Goal: Information Seeking & Learning: Learn about a topic

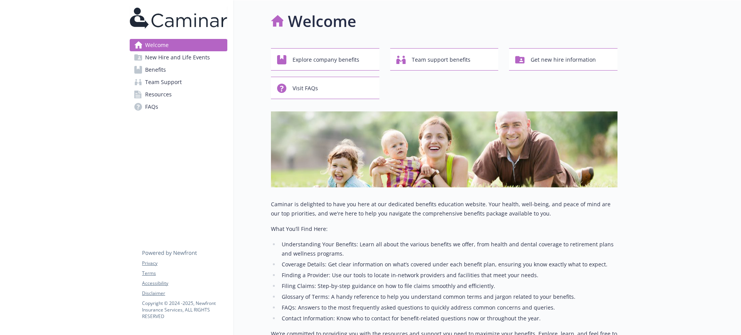
click at [209, 66] on link "Benefits" at bounding box center [179, 70] width 98 height 12
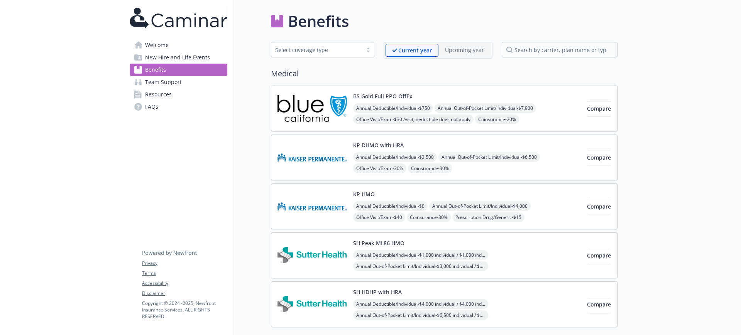
click at [477, 147] on div "KP DHMO with HRA Annual Deductible/Individual - $3,500 Annual Out-of-Pocket Lim…" at bounding box center [467, 157] width 228 height 33
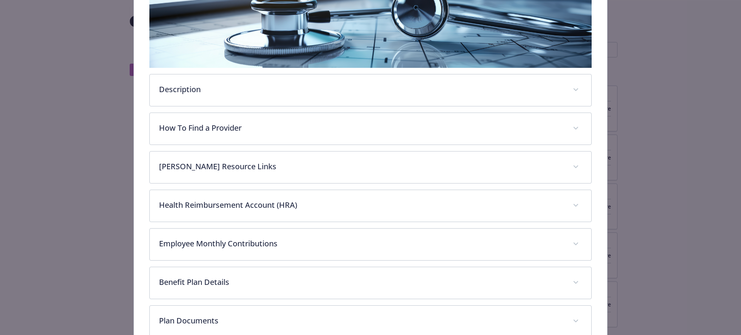
scroll to position [168, 0]
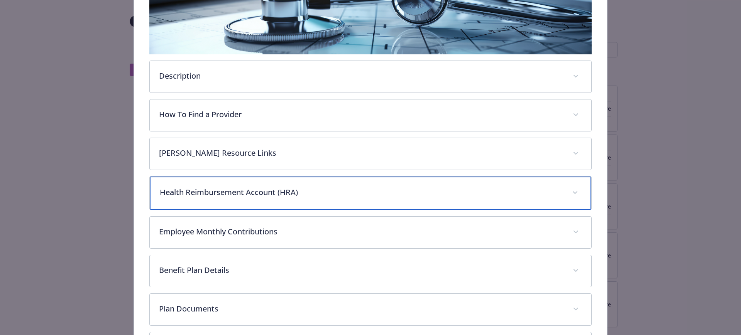
click at [270, 181] on div "Health Reimbursement Account (HRA)" at bounding box center [371, 193] width 442 height 33
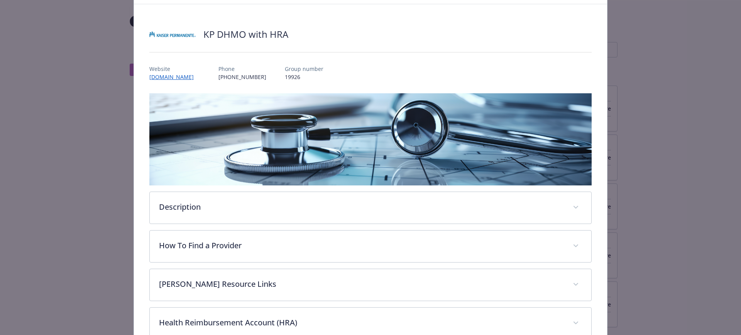
scroll to position [0, 0]
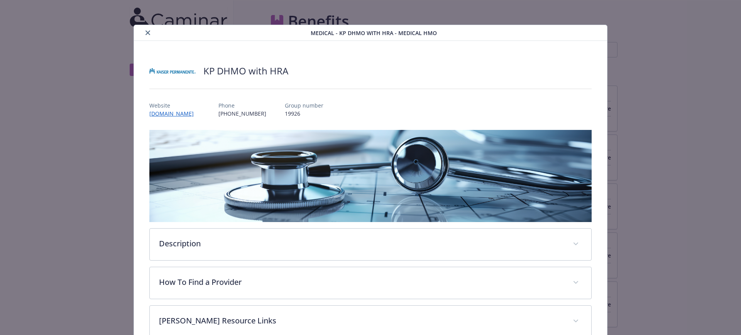
drag, startPoint x: 148, startPoint y: 31, endPoint x: 196, endPoint y: 90, distance: 75.4
click at [148, 31] on icon "close" at bounding box center [147, 32] width 5 height 5
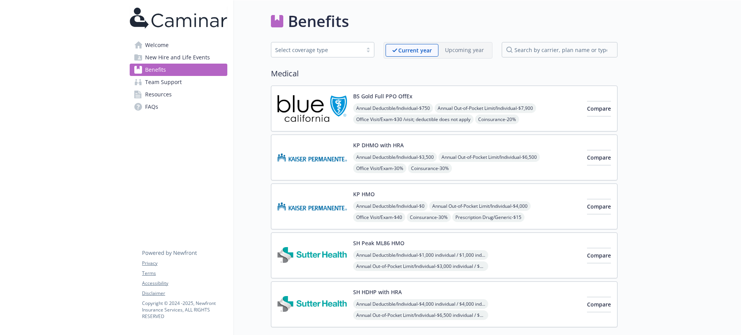
click at [376, 156] on span "Annual Deductible/Individual - $3,500" at bounding box center [395, 157] width 84 height 10
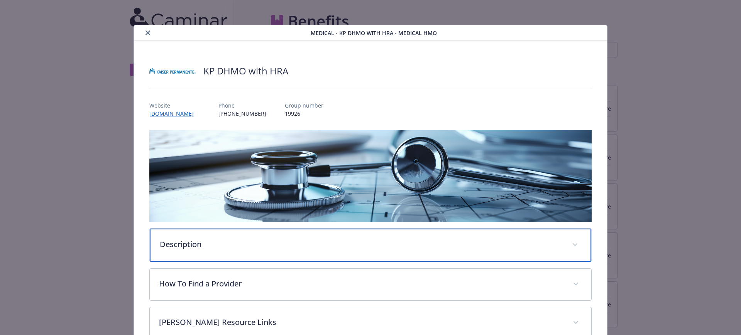
click at [181, 242] on p "Description" at bounding box center [361, 245] width 403 height 12
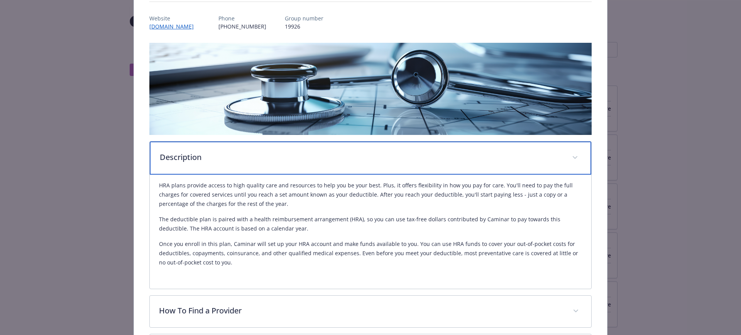
scroll to position [145, 0]
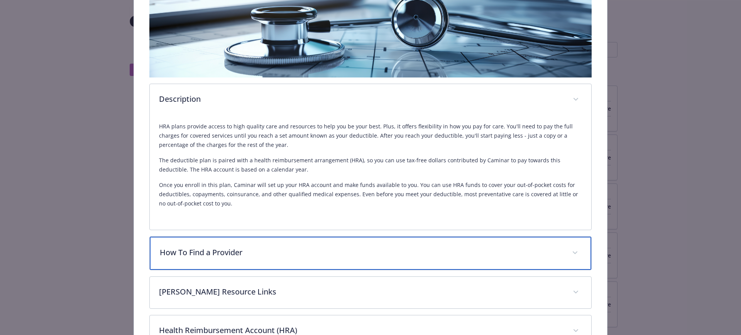
click at [206, 243] on div "How To Find a Provider" at bounding box center [371, 253] width 442 height 33
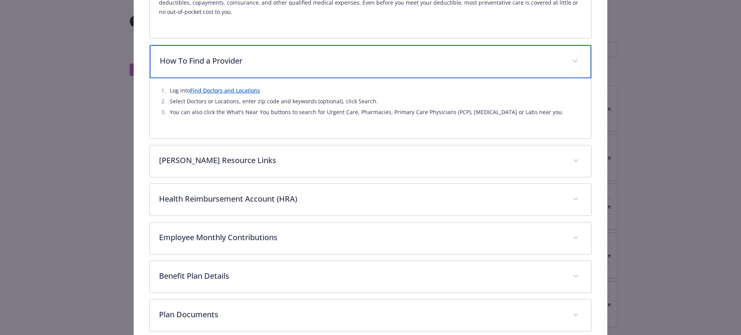
scroll to position [338, 0]
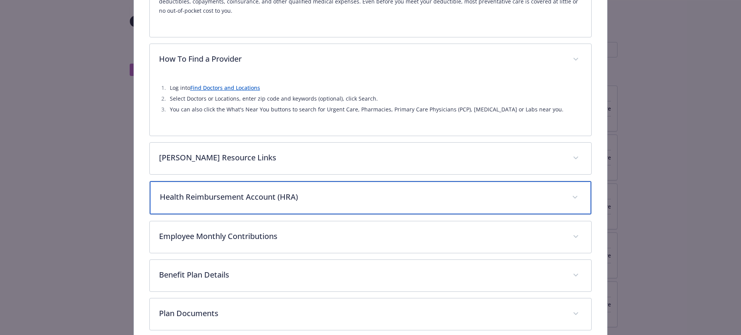
click at [263, 195] on p "Health Reimbursement Account (HRA)" at bounding box center [361, 197] width 403 height 12
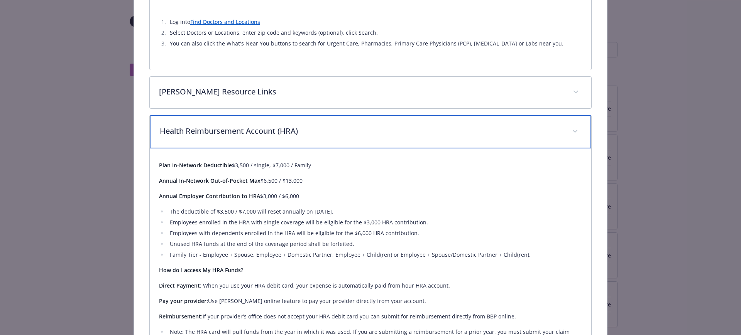
scroll to position [482, 0]
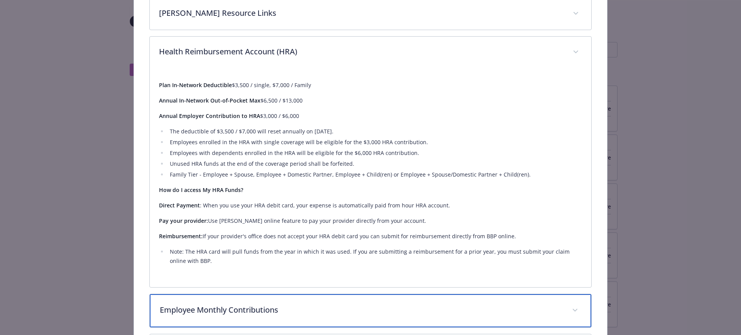
click at [219, 307] on p "Employee Monthly Contributions" at bounding box center [361, 310] width 403 height 12
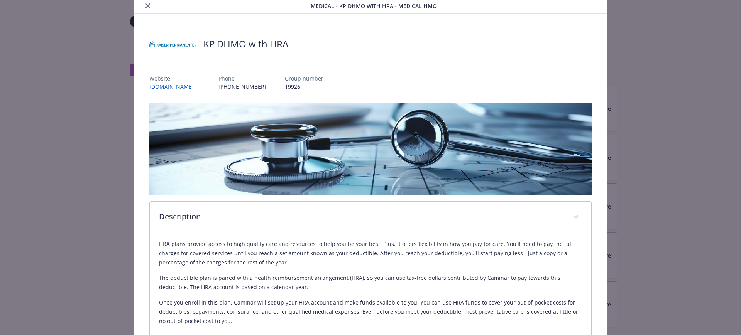
scroll to position [0, 0]
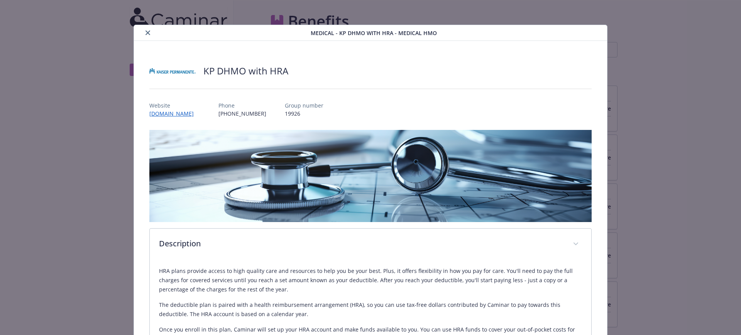
click at [147, 31] on icon "close" at bounding box center [147, 32] width 5 height 5
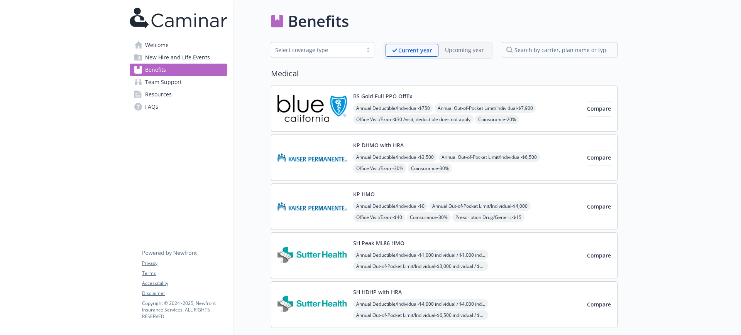
click at [374, 211] on div "Annual Deductible/Individual - $0 Annual Out-of-Pocket Limit/Individual - $4,00…" at bounding box center [467, 223] width 228 height 44
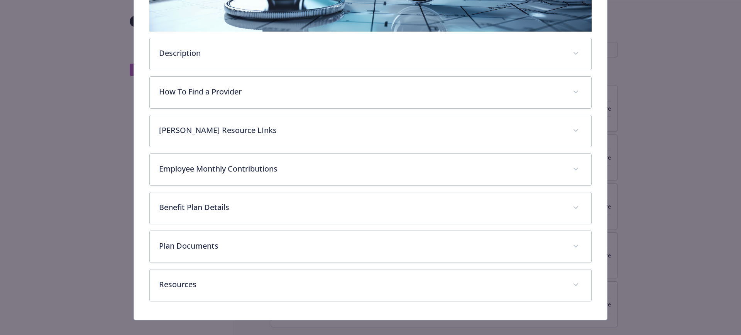
scroll to position [200, 0]
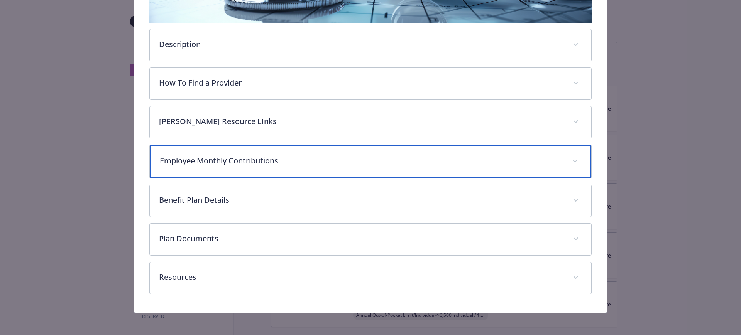
click at [307, 161] on p "Employee Monthly Contributions" at bounding box center [361, 161] width 403 height 12
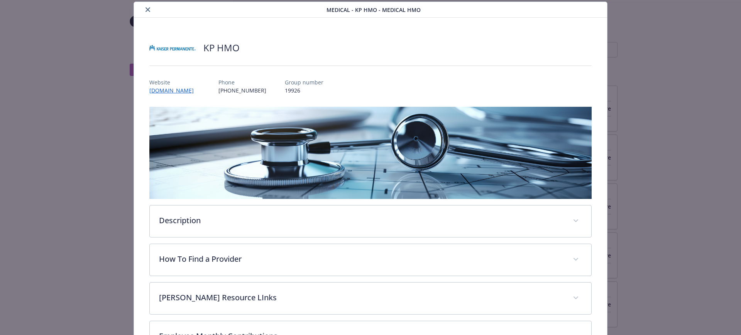
scroll to position [0, 0]
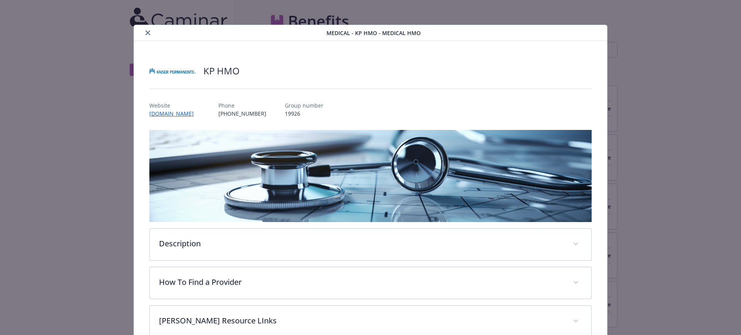
drag, startPoint x: 145, startPoint y: 34, endPoint x: 174, endPoint y: 40, distance: 29.5
click at [145, 34] on icon "close" at bounding box center [147, 32] width 5 height 5
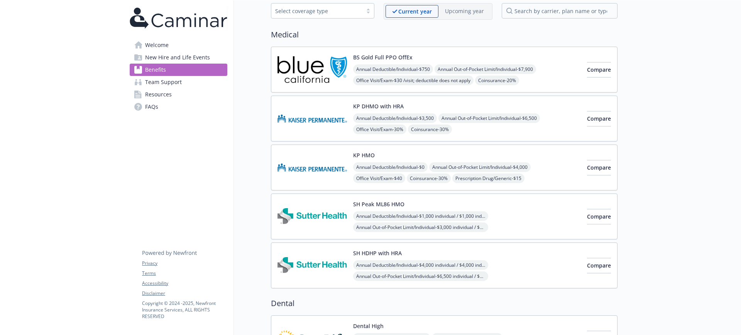
scroll to position [48, 0]
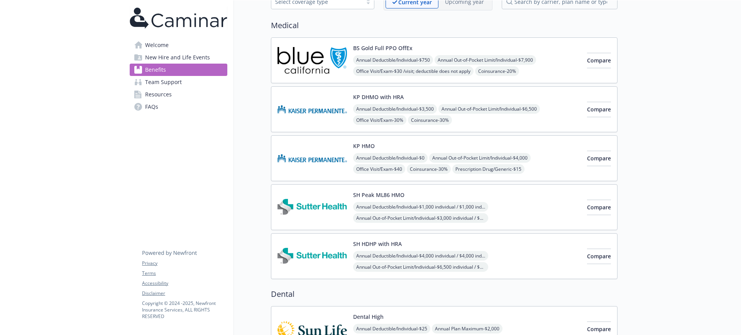
click at [449, 247] on div "SH HDHP with HRA Annual Deductible/Individual - $4,000 individual / $4,000 indi…" at bounding box center [467, 256] width 228 height 33
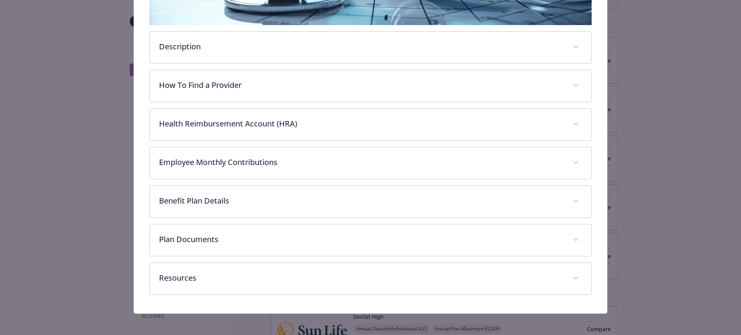
scroll to position [200, 0]
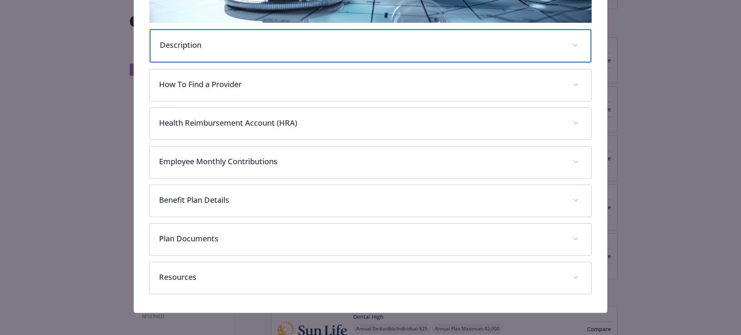
click at [176, 47] on p "Description" at bounding box center [361, 45] width 403 height 12
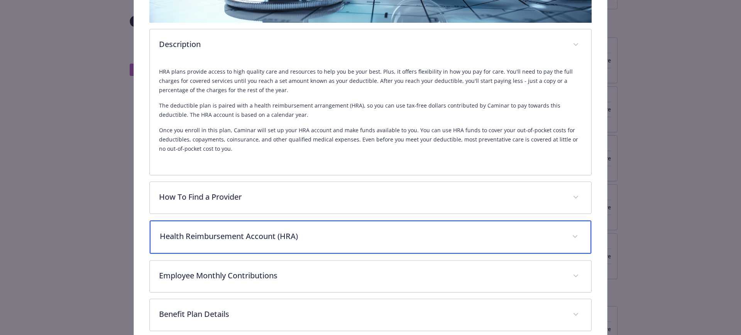
click at [232, 242] on div "Health Reimbursement Account (HRA)" at bounding box center [371, 237] width 442 height 33
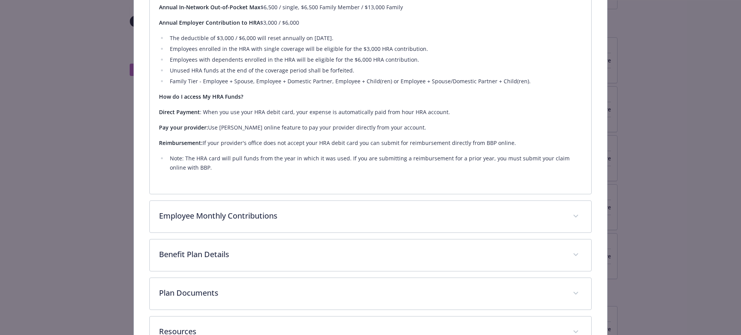
scroll to position [489, 0]
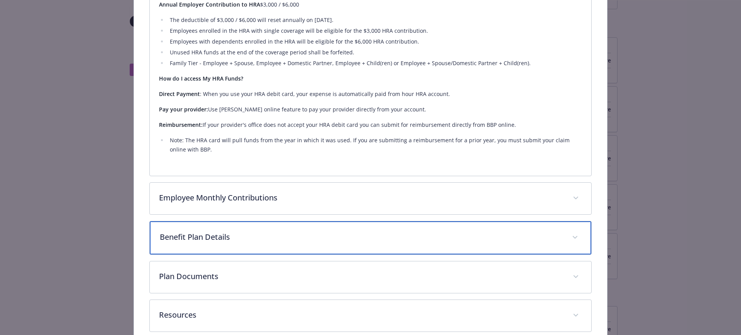
click at [192, 237] on p "Benefit Plan Details" at bounding box center [361, 238] width 403 height 12
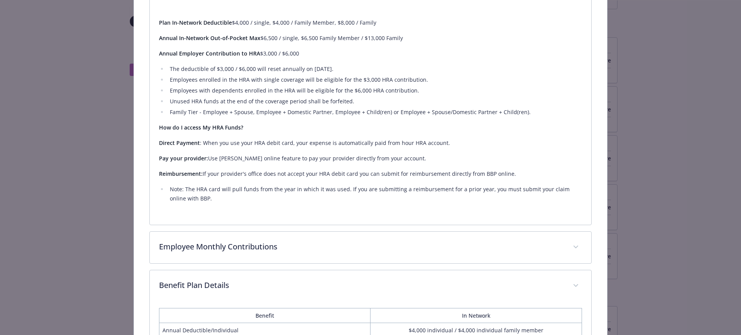
scroll to position [439, 0]
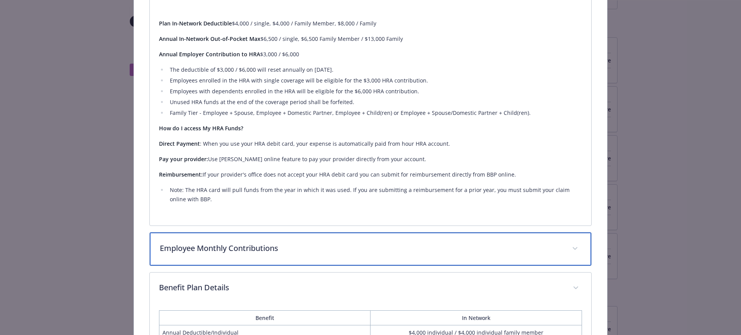
click at [252, 253] on div "Employee Monthly Contributions" at bounding box center [371, 249] width 442 height 33
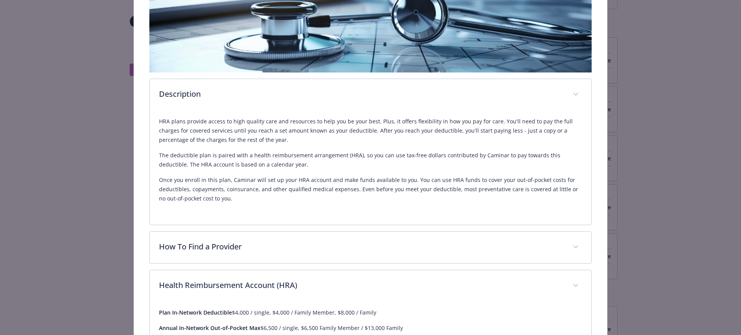
scroll to position [0, 0]
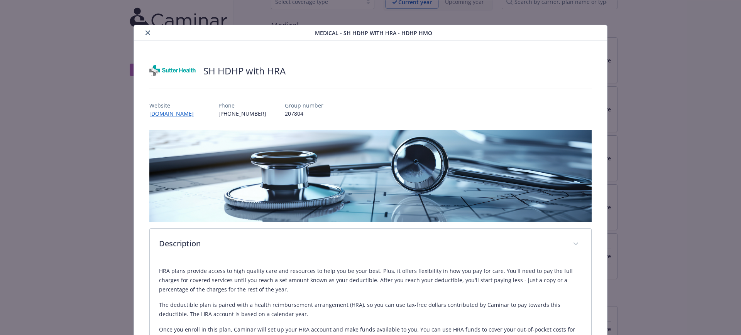
click at [147, 32] on icon "close" at bounding box center [147, 32] width 5 height 5
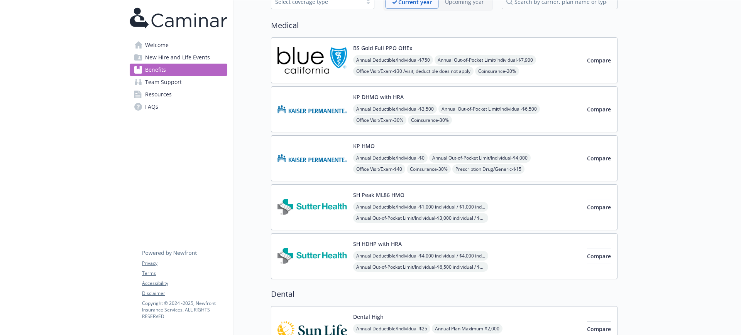
click at [398, 243] on button "SH HDHP with HRA" at bounding box center [377, 244] width 49 height 8
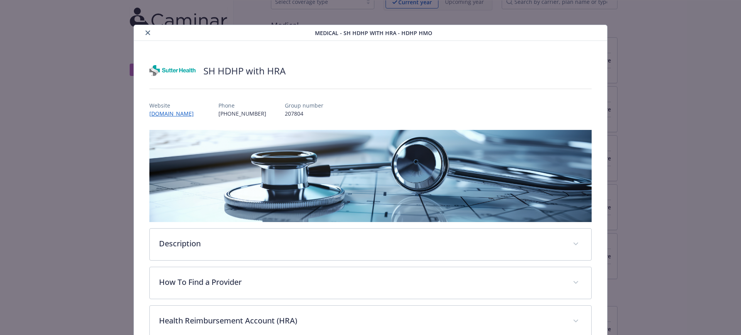
scroll to position [23, 0]
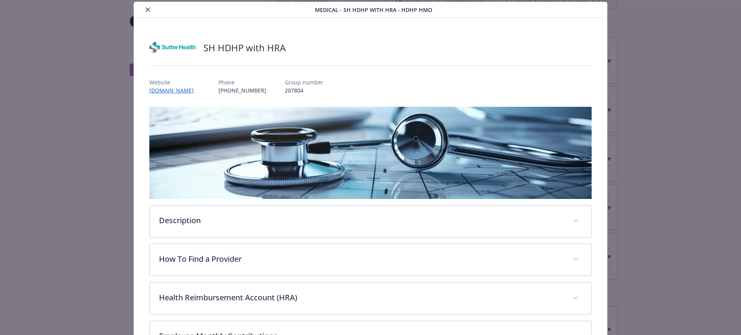
click at [150, 12] on div "details for plan Medical - SH HDHP with HRA - HDHP HMO" at bounding box center [226, 9] width 178 height 9
click at [147, 10] on icon "close" at bounding box center [147, 9] width 5 height 5
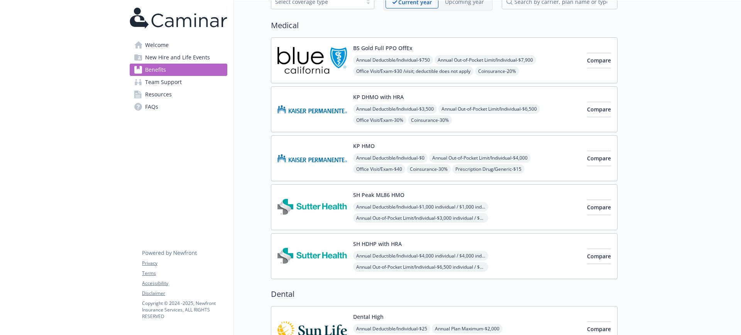
click at [423, 199] on div "SH Peak ML86 HMO Annual Deductible/Individual - $1,000 individual / $1,000 indi…" at bounding box center [467, 207] width 228 height 33
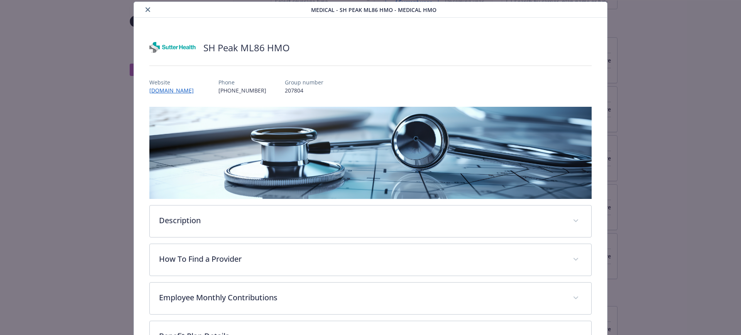
scroll to position [120, 0]
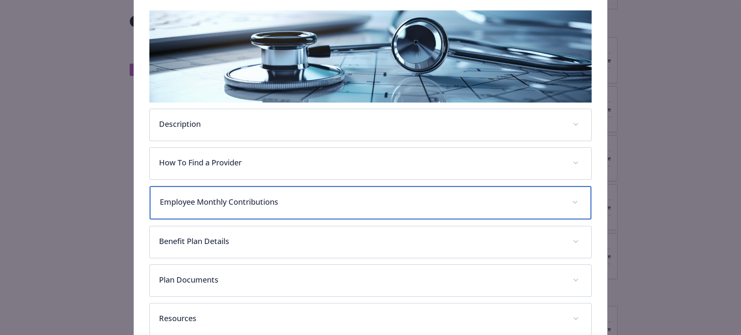
click at [273, 203] on p "Employee Monthly Contributions" at bounding box center [361, 202] width 403 height 12
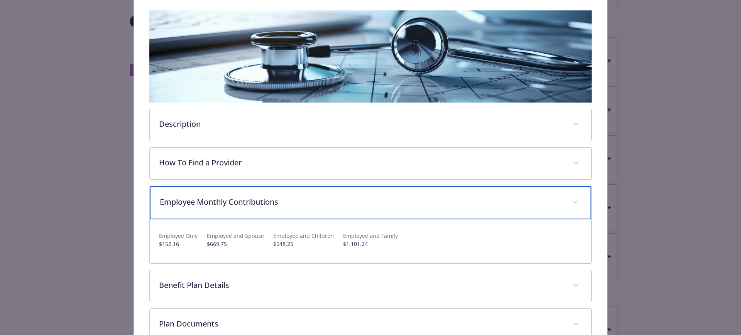
scroll to position [0, 0]
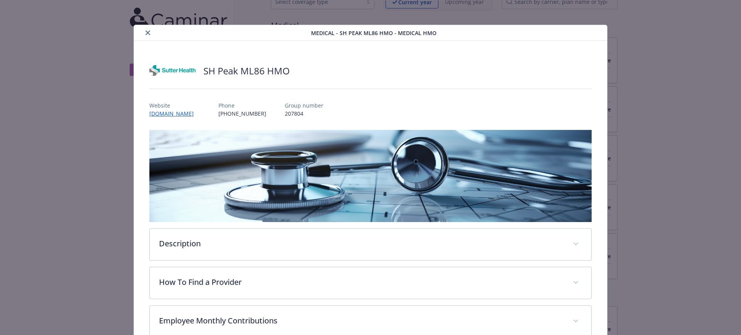
click at [145, 32] on icon "close" at bounding box center [147, 32] width 5 height 5
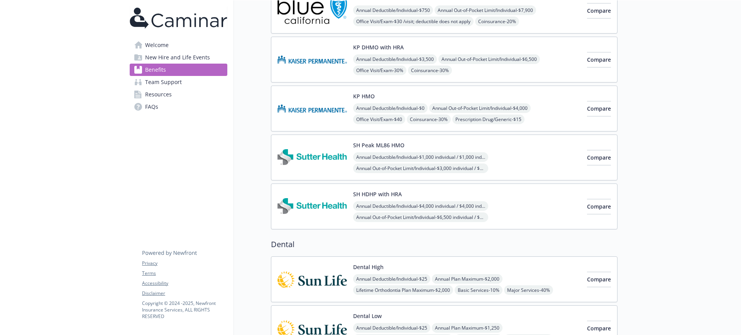
scroll to position [193, 0]
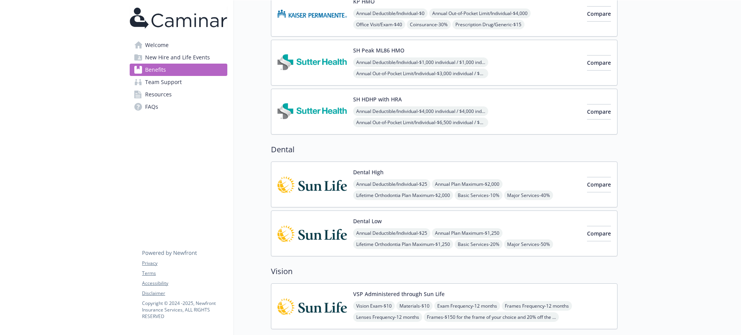
click at [401, 179] on div "Dental High Annual Deductible/Individual - $25 Annual Plan Maximum - $2,000 Lif…" at bounding box center [467, 184] width 228 height 33
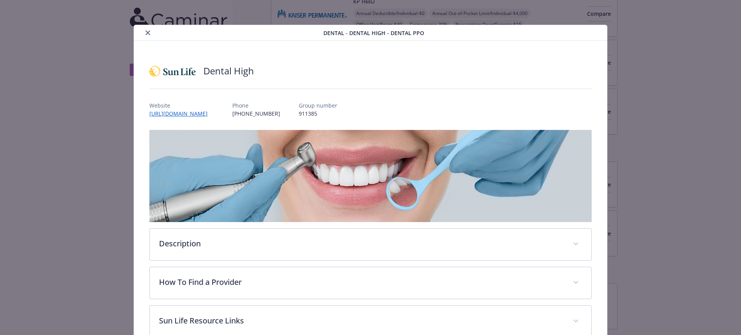
scroll to position [23, 0]
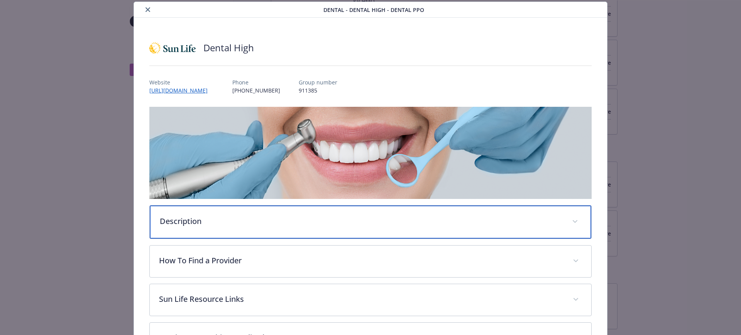
click at [170, 226] on div "Description" at bounding box center [371, 222] width 442 height 33
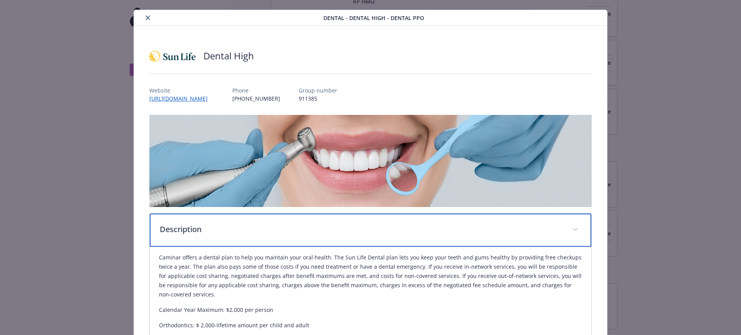
scroll to position [0, 0]
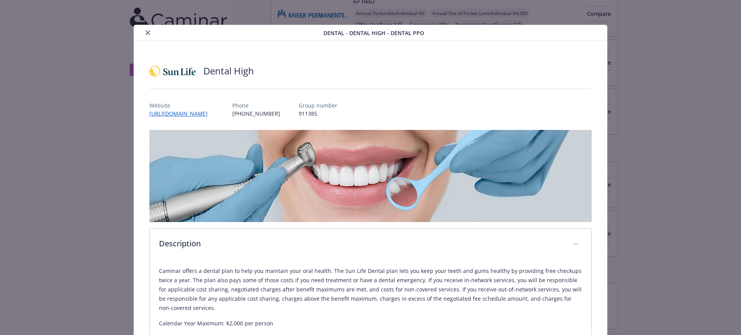
click at [147, 36] on button "close" at bounding box center [147, 32] width 9 height 9
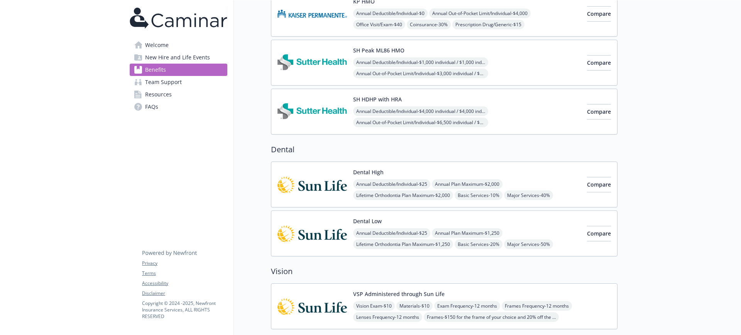
click at [390, 222] on div "Dental Low Annual Deductible/Individual - $25 Annual Plan Maximum - $1,250 Life…" at bounding box center [467, 233] width 228 height 33
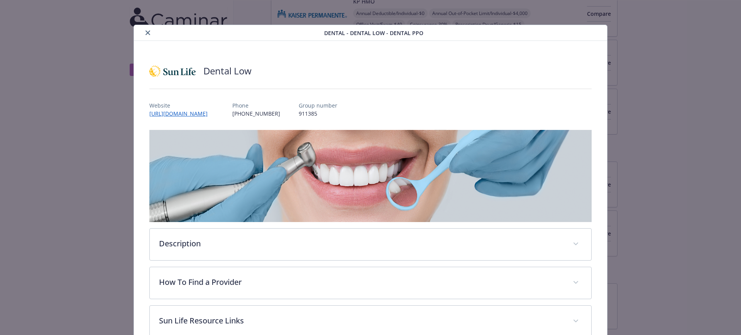
scroll to position [23, 0]
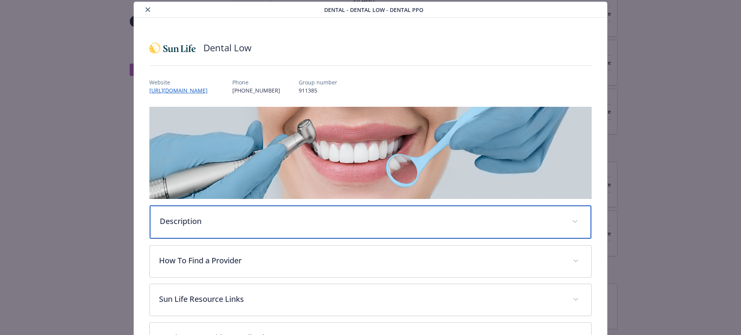
click at [234, 225] on p "Description" at bounding box center [361, 222] width 403 height 12
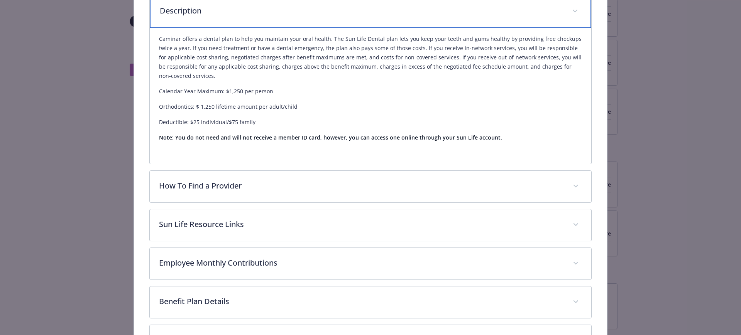
scroll to position [264, 0]
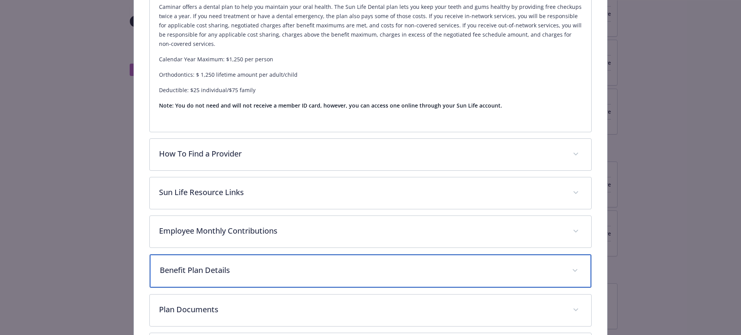
click at [213, 273] on p "Benefit Plan Details" at bounding box center [361, 271] width 403 height 12
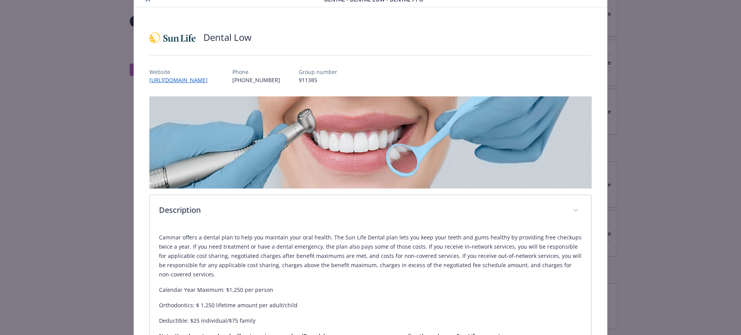
scroll to position [0, 0]
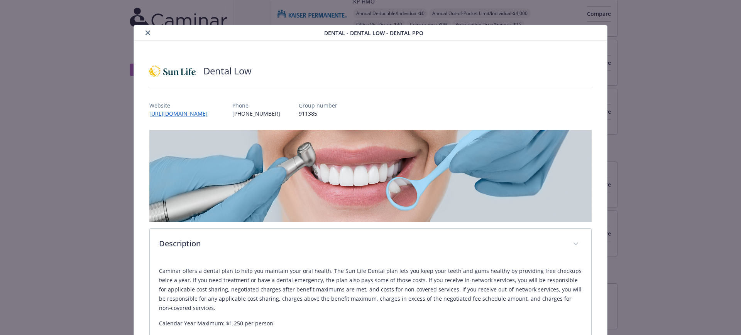
click at [144, 30] on button "close" at bounding box center [147, 32] width 9 height 9
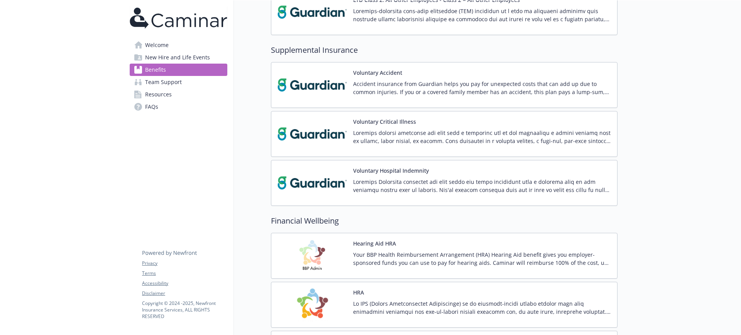
scroll to position [820, 0]
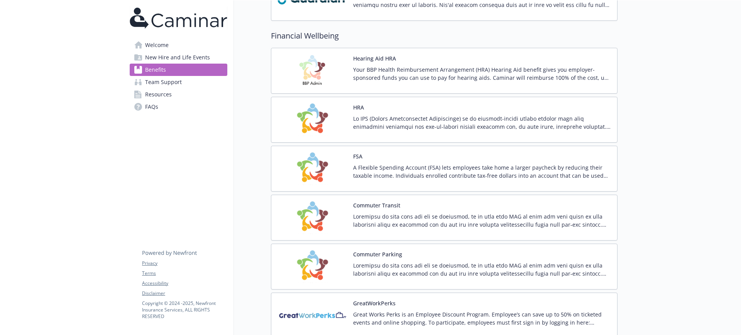
click at [414, 169] on p "A Flexible Spending Account (FSA) lets employees take home a larger paycheck by…" at bounding box center [482, 172] width 258 height 16
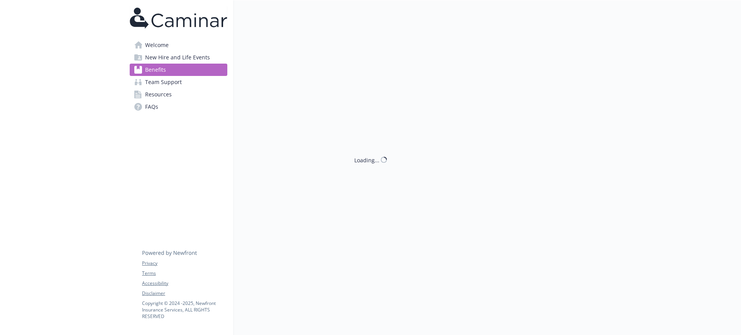
scroll to position [916, 0]
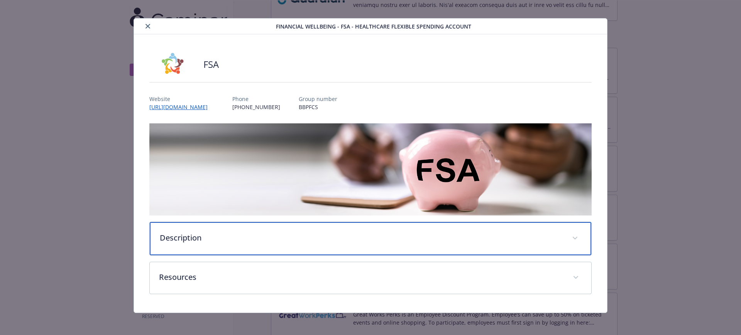
click at [220, 226] on div "Description" at bounding box center [371, 238] width 442 height 33
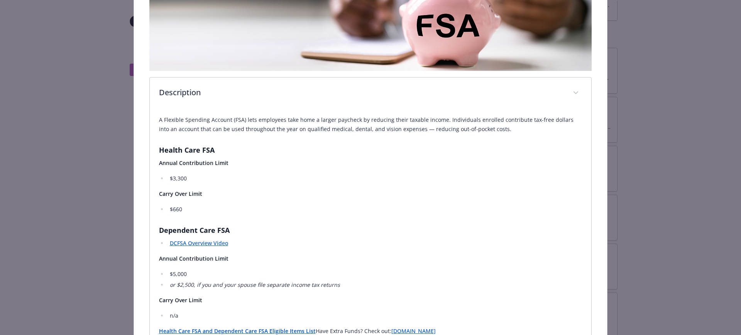
scroll to position [0, 0]
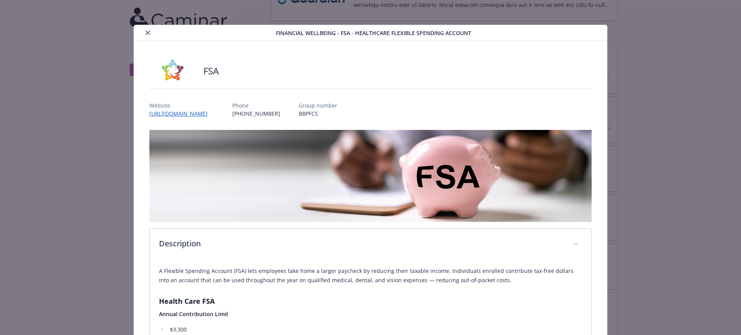
click at [145, 30] on icon "close" at bounding box center [147, 32] width 5 height 5
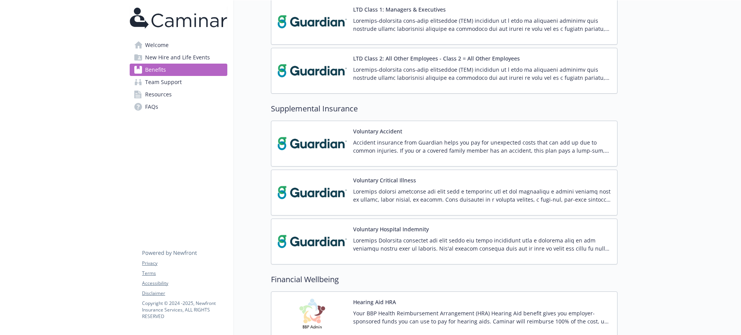
scroll to position [576, 0]
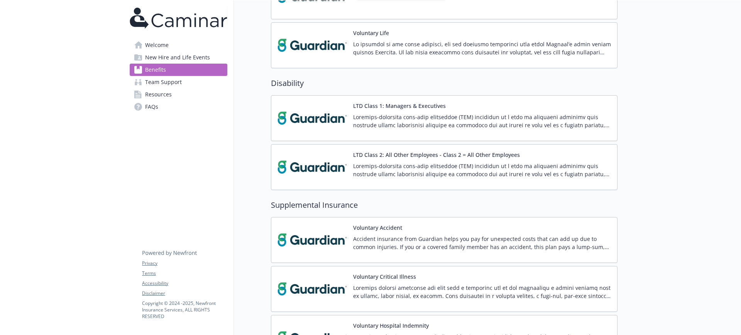
click at [407, 53] on p at bounding box center [482, 48] width 258 height 16
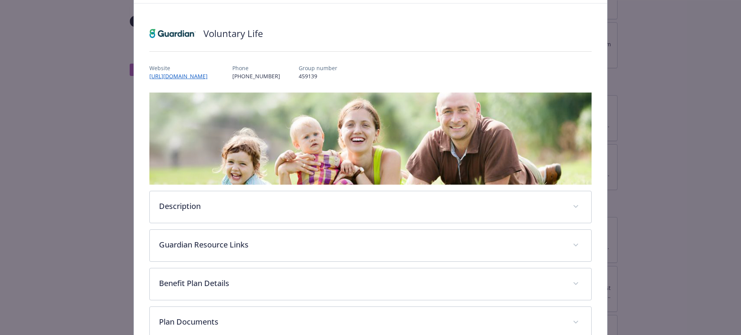
scroll to position [52, 0]
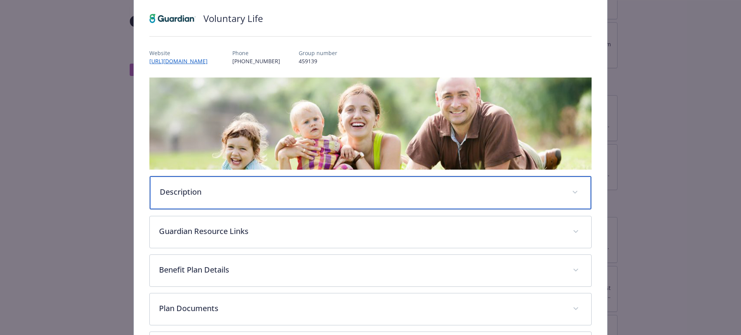
click at [262, 180] on div "Description" at bounding box center [371, 192] width 442 height 33
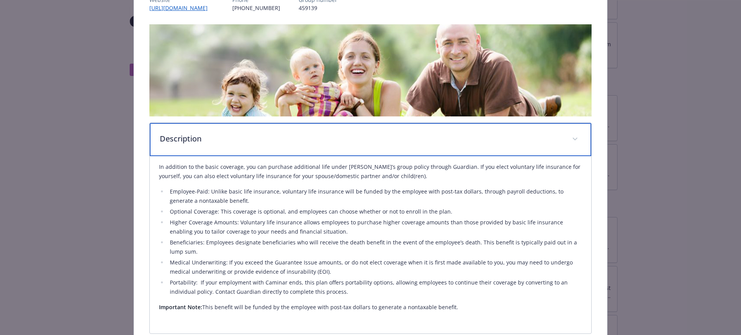
scroll to position [197, 0]
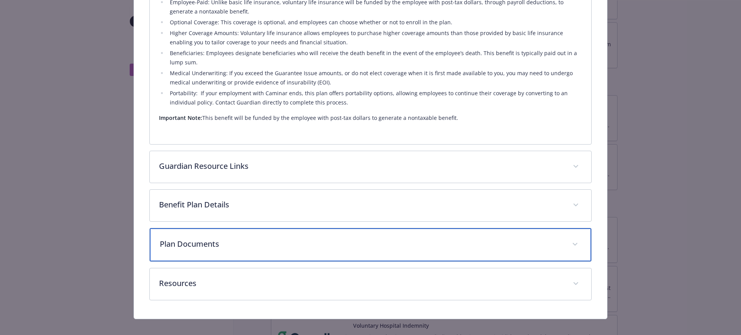
click at [225, 236] on div "Plan Documents" at bounding box center [371, 244] width 442 height 33
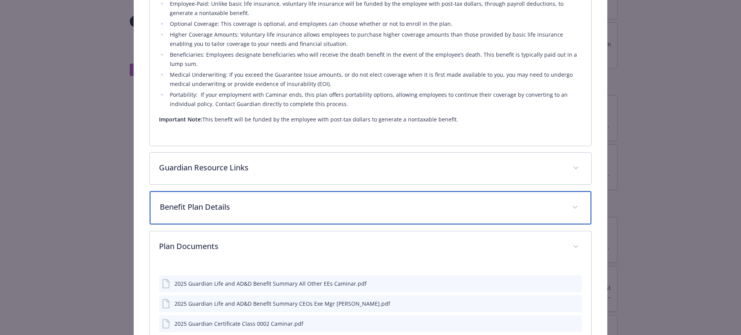
click at [238, 196] on div "Benefit Plan Details" at bounding box center [371, 207] width 442 height 33
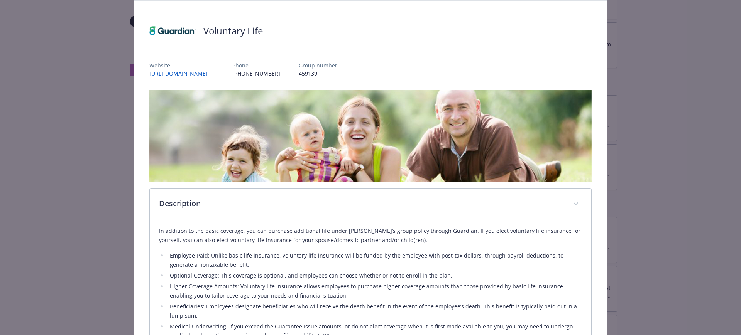
scroll to position [0, 0]
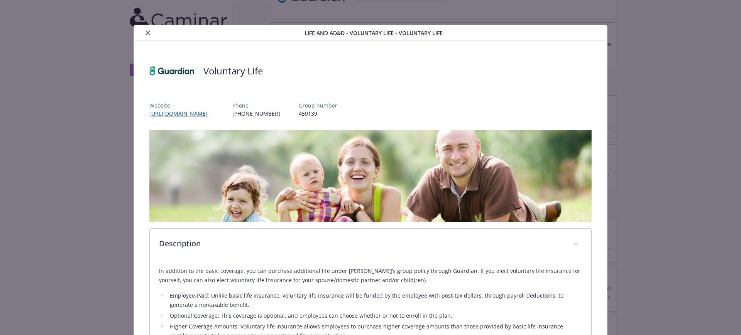
click at [147, 33] on icon "close" at bounding box center [147, 32] width 5 height 5
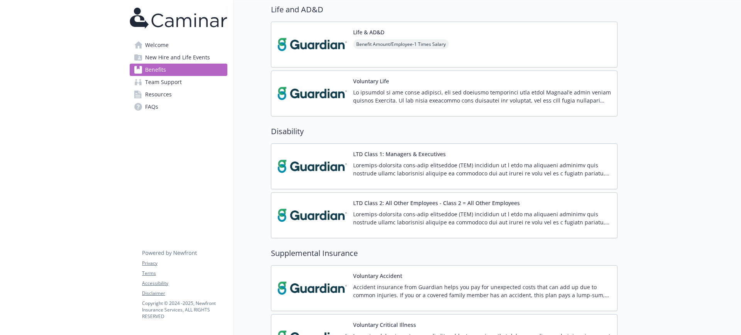
click at [394, 61] on div "Life & AD&D Benefit Amount/Employee - 1 Times Salary" at bounding box center [444, 45] width 347 height 46
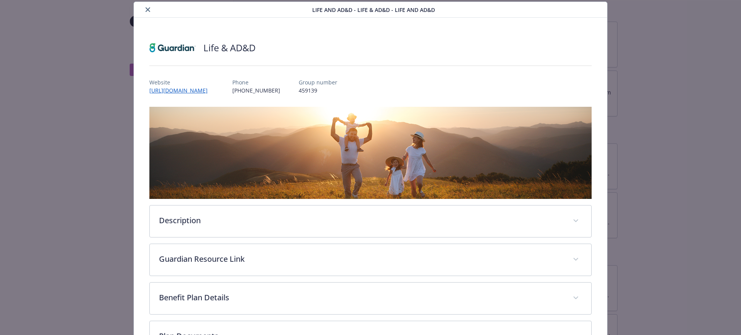
scroll to position [120, 0]
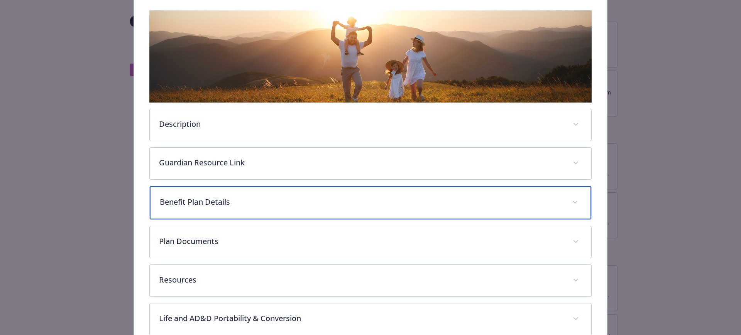
click at [216, 203] on p "Benefit Plan Details" at bounding box center [361, 202] width 403 height 12
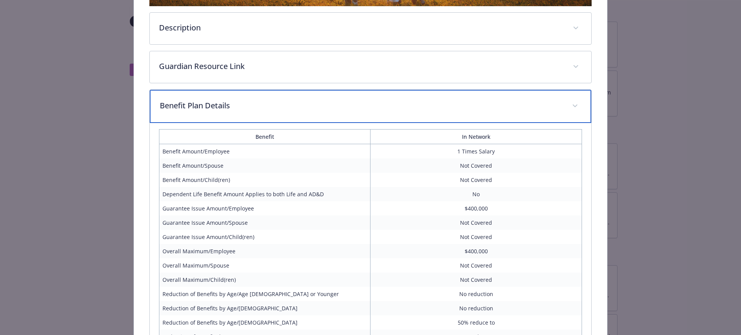
scroll to position [0, 0]
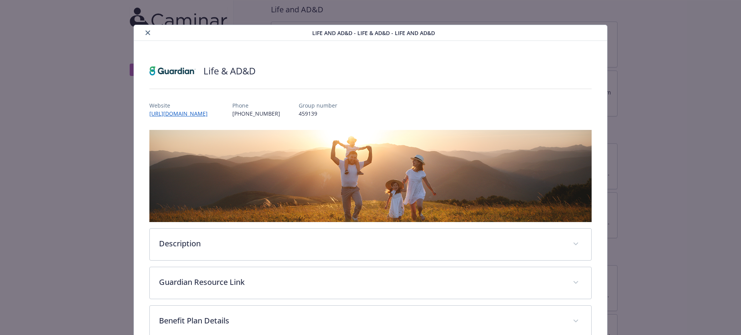
click at [148, 32] on icon "close" at bounding box center [147, 32] width 5 height 5
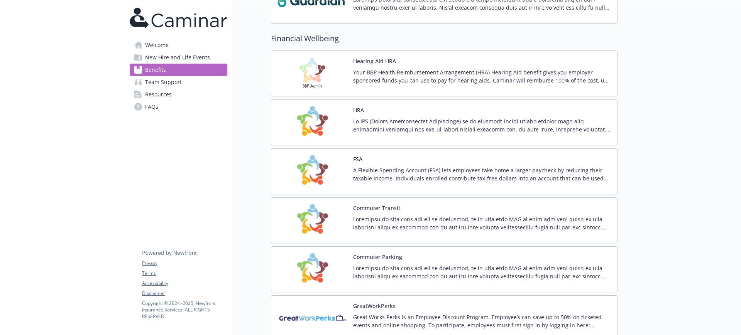
click at [388, 69] on p "Your BBP Health Reimbursement Arrangement (HRA) Hearing Aid benefit gives you e…" at bounding box center [482, 76] width 258 height 16
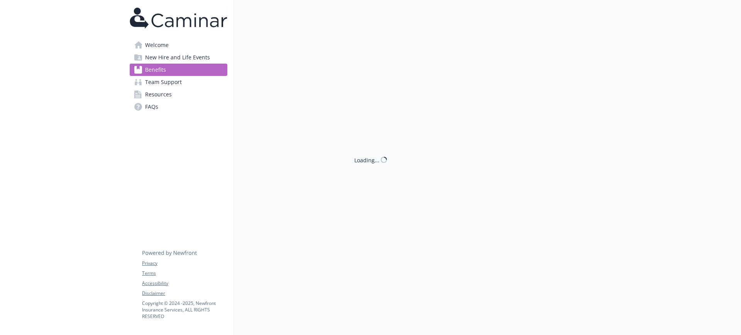
scroll to position [914, 0]
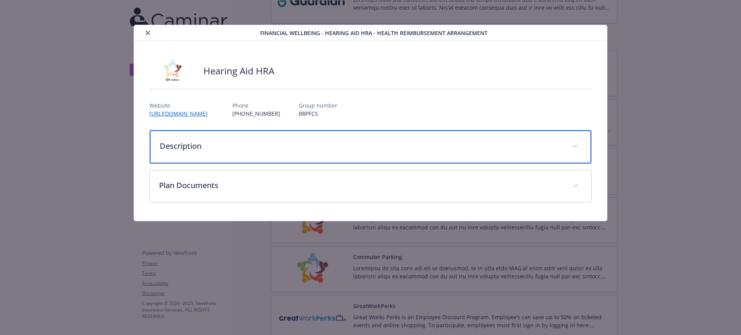
click at [243, 150] on p "Description" at bounding box center [361, 146] width 403 height 12
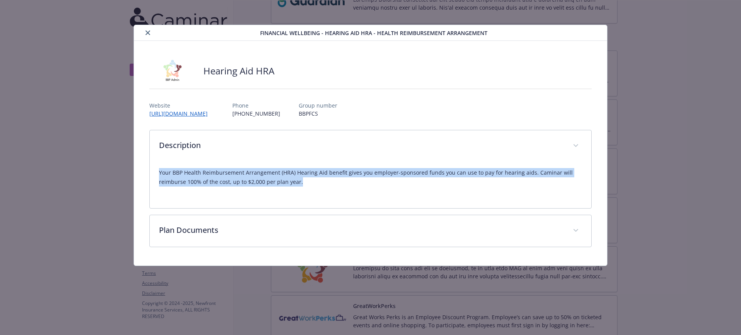
drag, startPoint x: 286, startPoint y: 183, endPoint x: 158, endPoint y: 176, distance: 128.7
click at [158, 176] on div "Your BBP Health Reimbursement Arrangement (HRA) Hearing Aid benefit gives you e…" at bounding box center [371, 185] width 442 height 46
click at [279, 175] on p "Your BBP Health Reimbursement Arrangement (HRA) Hearing Aid benefit gives you e…" at bounding box center [370, 177] width 423 height 19
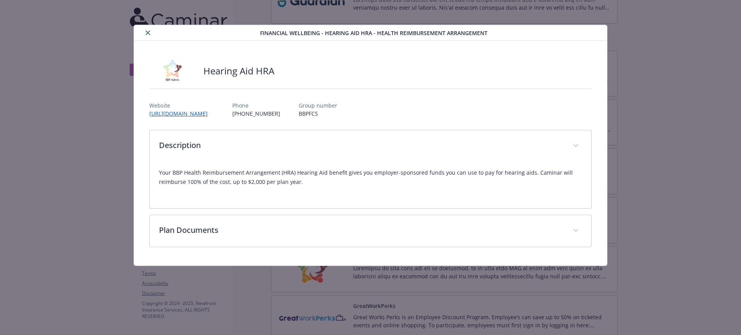
drag, startPoint x: 337, startPoint y: 179, endPoint x: 331, endPoint y: 179, distance: 6.2
click at [331, 179] on p "Your BBP Health Reimbursement Arrangement (HRA) Hearing Aid benefit gives you e…" at bounding box center [370, 177] width 423 height 19
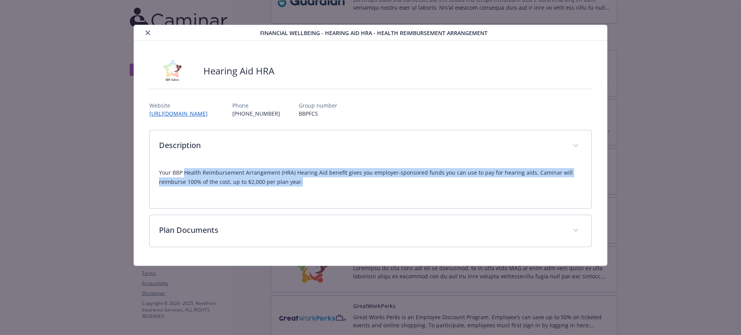
drag, startPoint x: 302, startPoint y: 182, endPoint x: 185, endPoint y: 176, distance: 117.5
click at [185, 176] on p "Your BBP Health Reimbursement Arrangement (HRA) Hearing Aid benefit gives you e…" at bounding box center [370, 177] width 423 height 19
copy p "Health Reimbursement Arrangement (HRA) Hearing Aid benefit gives you employer-s…"
drag, startPoint x: 147, startPoint y: 34, endPoint x: 179, endPoint y: 39, distance: 32.7
click at [147, 34] on icon "close" at bounding box center [147, 32] width 5 height 5
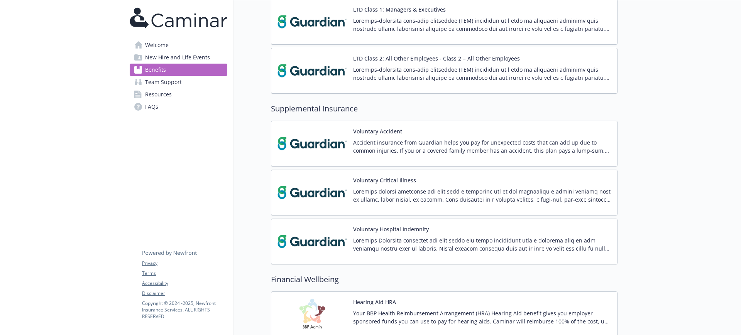
scroll to position [335, 0]
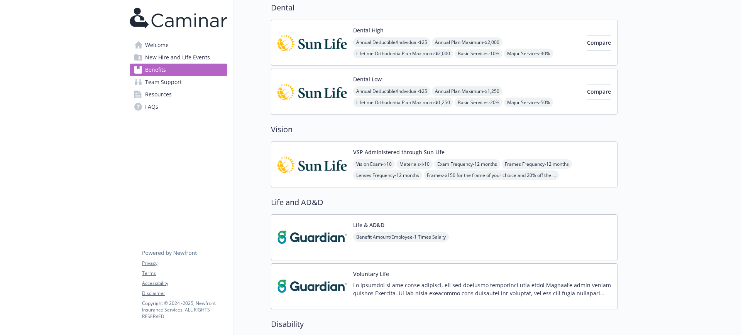
click at [180, 81] on span "Team Support" at bounding box center [163, 82] width 37 height 12
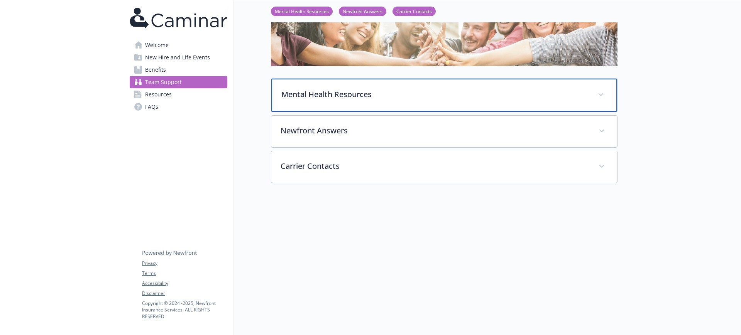
scroll to position [78, 0]
click at [398, 89] on p "Mental Health Resources" at bounding box center [434, 95] width 307 height 12
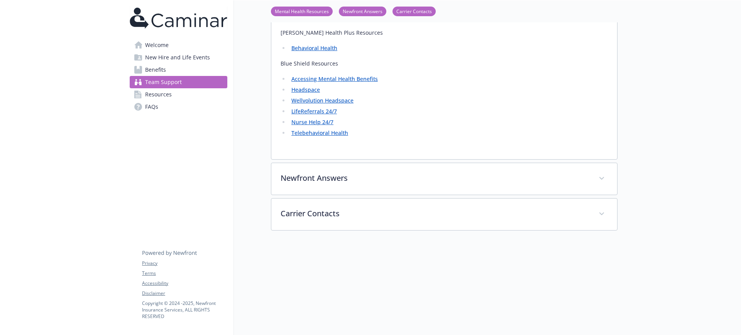
scroll to position [1187, 0]
